Goal: Find specific page/section

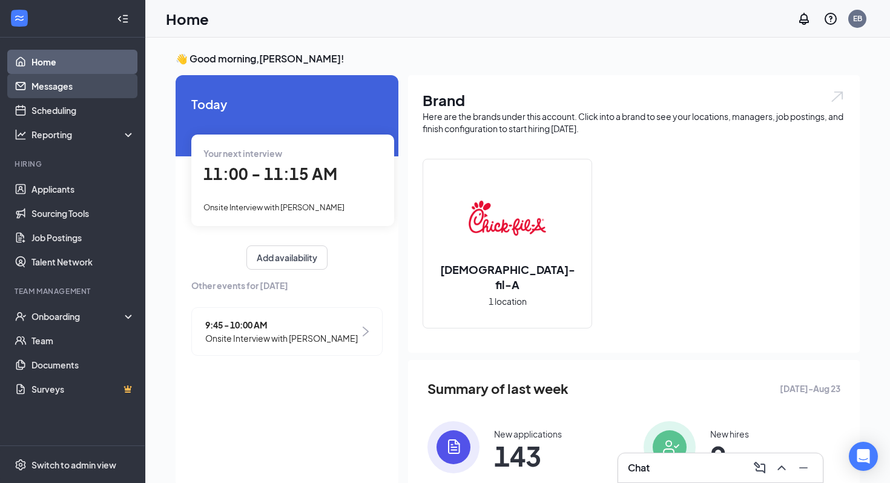
click at [53, 89] on link "Messages" at bounding box center [83, 86] width 104 height 24
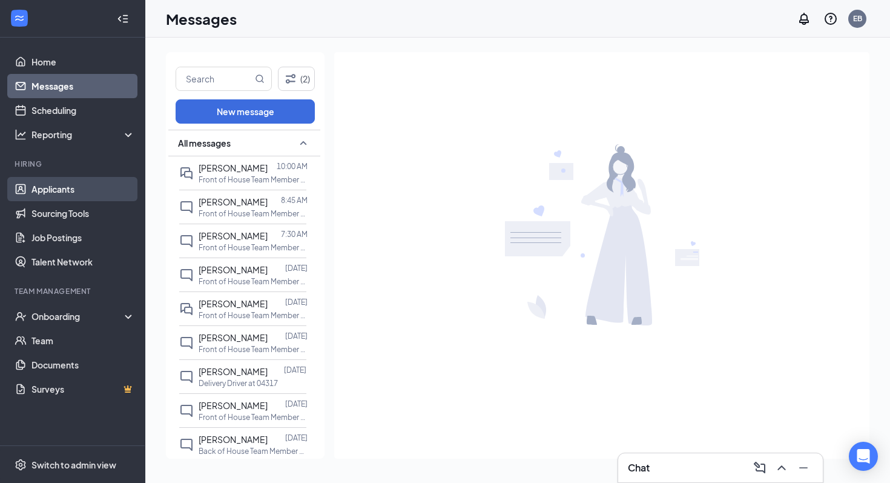
click at [67, 194] on link "Applicants" at bounding box center [83, 189] width 104 height 24
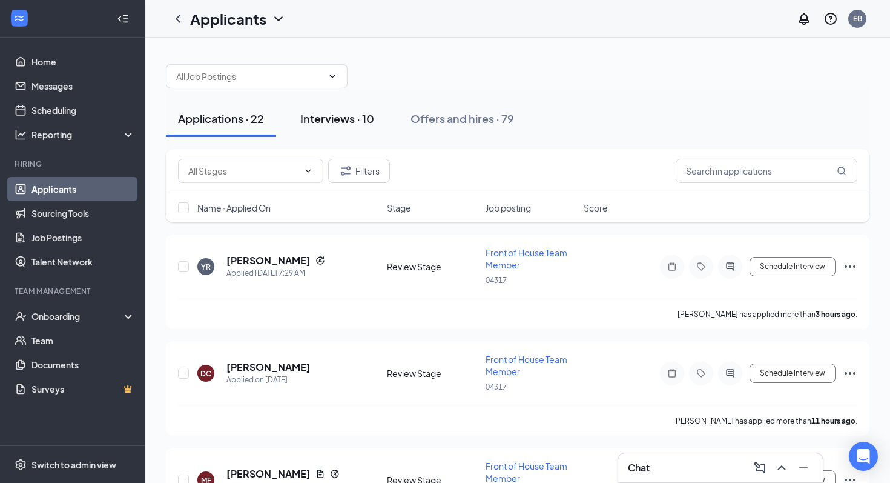
click at [358, 128] on button "Interviews · 10" at bounding box center [337, 119] width 98 height 36
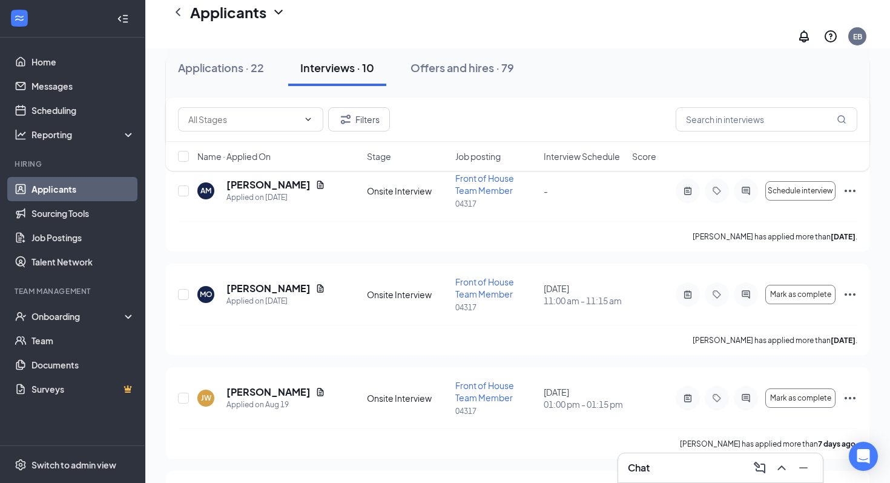
scroll to position [191, 0]
click at [571, 157] on span "Interview Schedule" at bounding box center [582, 156] width 76 height 12
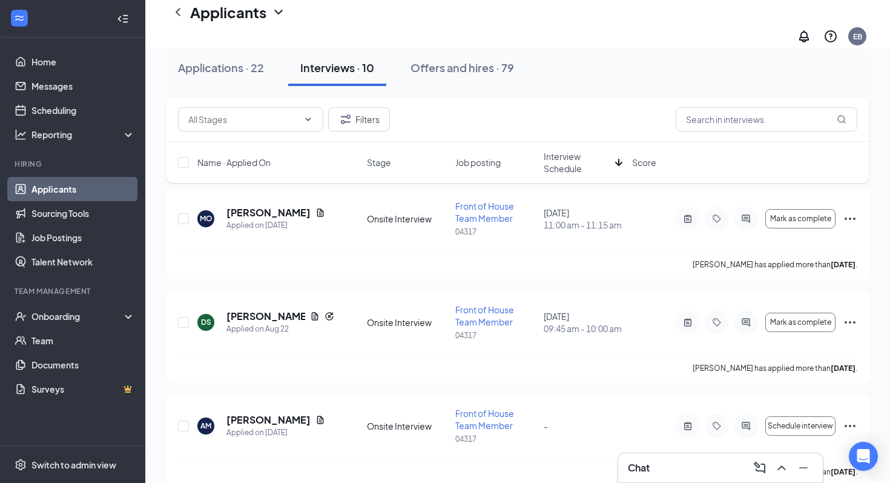
scroll to position [174, 0]
